Goal: Transaction & Acquisition: Book appointment/travel/reservation

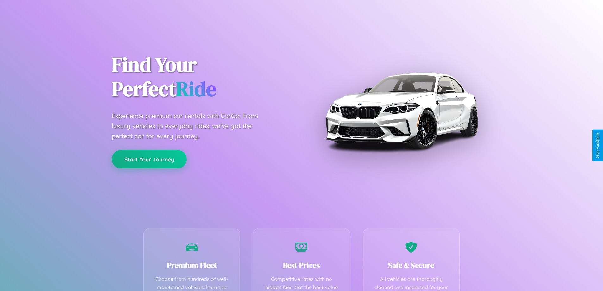
click at [149, 159] on button "Start Your Journey" at bounding box center [149, 159] width 75 height 18
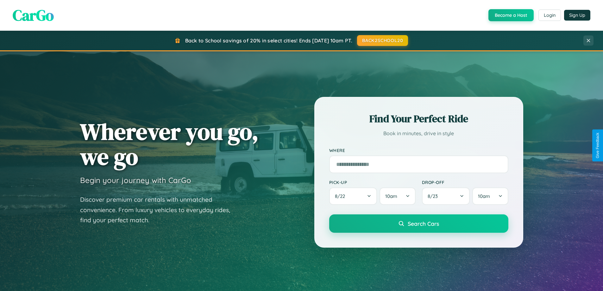
scroll to position [273, 0]
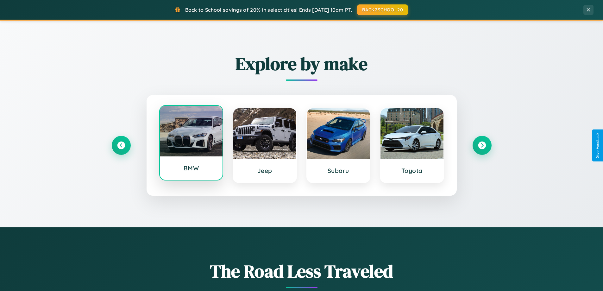
click at [191, 144] on div at bounding box center [191, 131] width 63 height 51
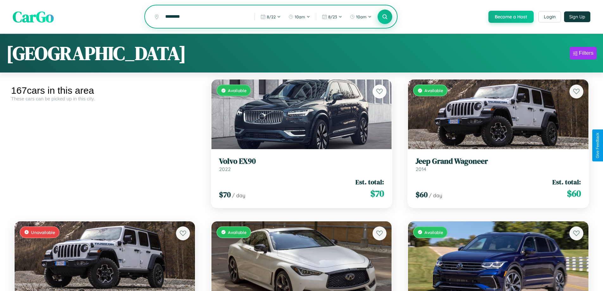
click at [384, 17] on icon at bounding box center [385, 17] width 6 height 6
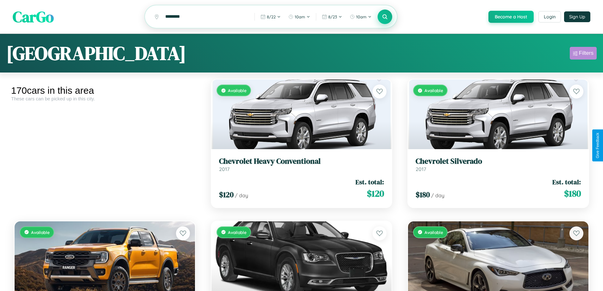
click at [583, 54] on div "Filters" at bounding box center [586, 53] width 15 height 6
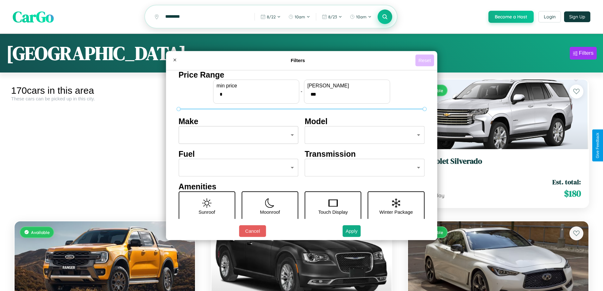
click at [425, 60] on button "Reset" at bounding box center [424, 60] width 19 height 12
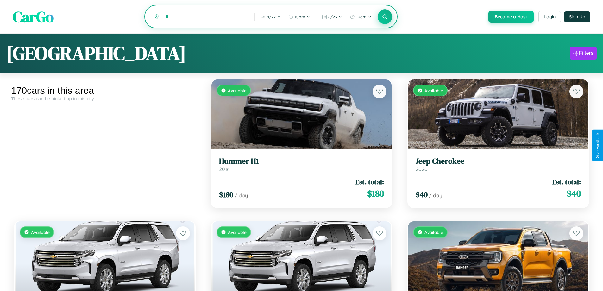
type input "*"
type input "*********"
click at [384, 17] on icon at bounding box center [385, 17] width 6 height 6
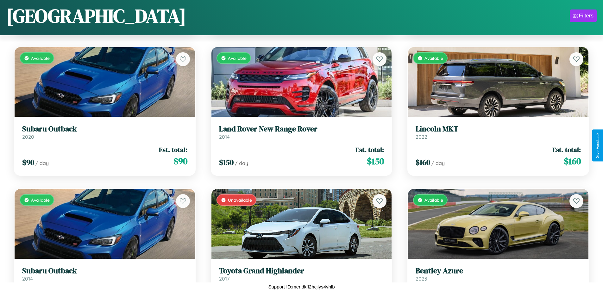
scroll to position [2780, 0]
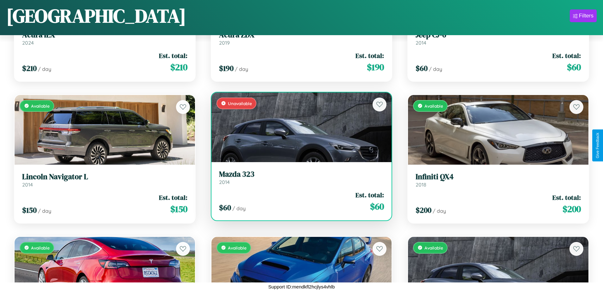
click at [299, 179] on link "Mazda 323 2014" at bounding box center [301, 178] width 165 height 16
